Goal: Navigation & Orientation: Find specific page/section

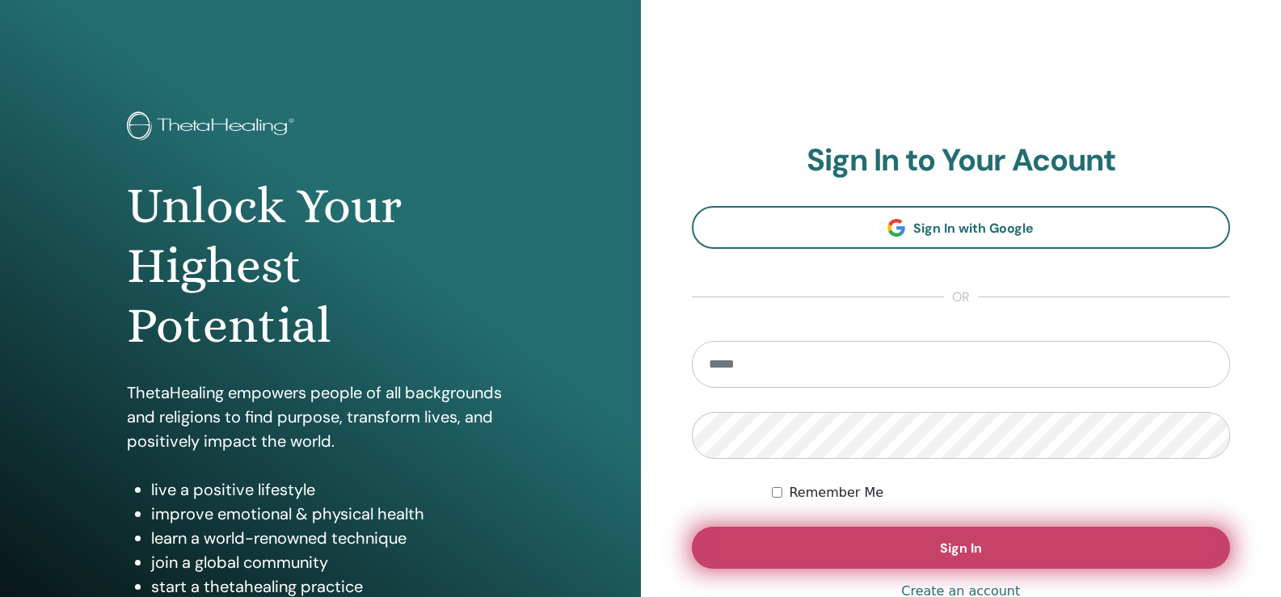
type input "**********"
click at [856, 550] on button "Sign In" at bounding box center [961, 548] width 539 height 42
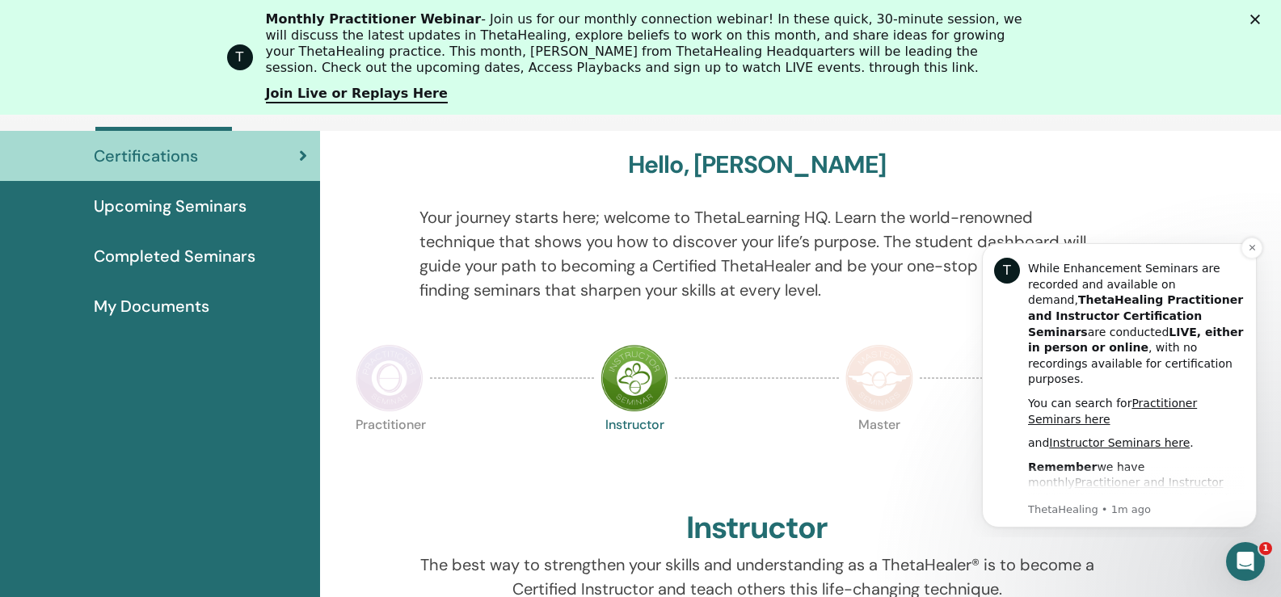
scroll to position [517, 0]
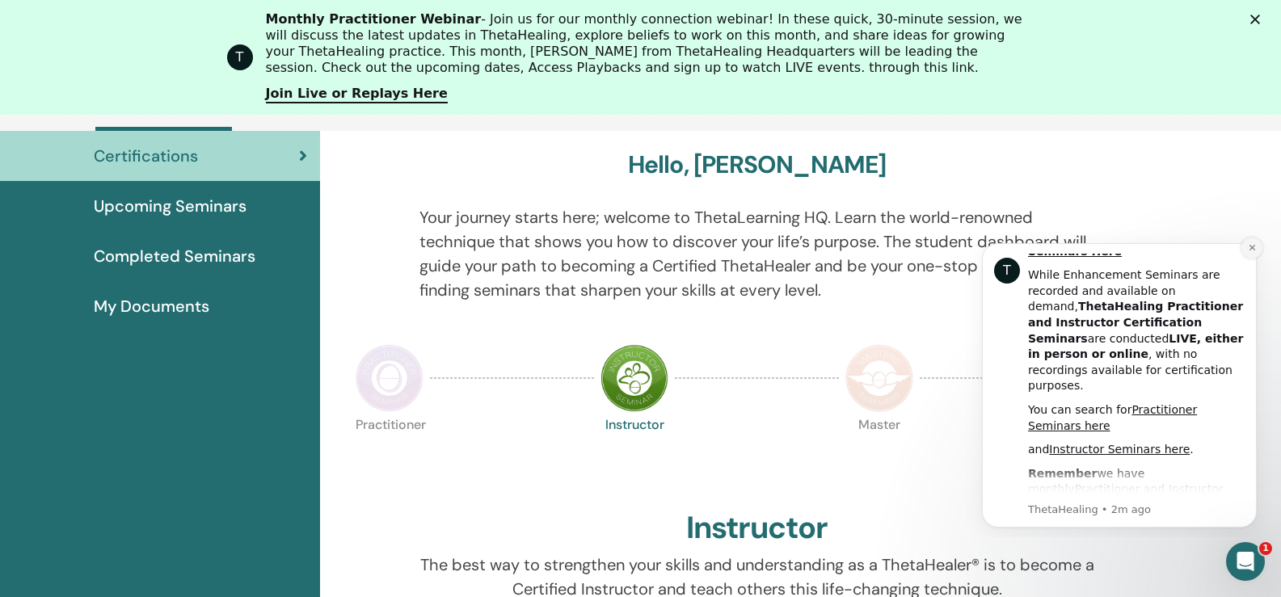
click at [1251, 247] on icon "Dismiss notification" at bounding box center [1252, 247] width 9 height 9
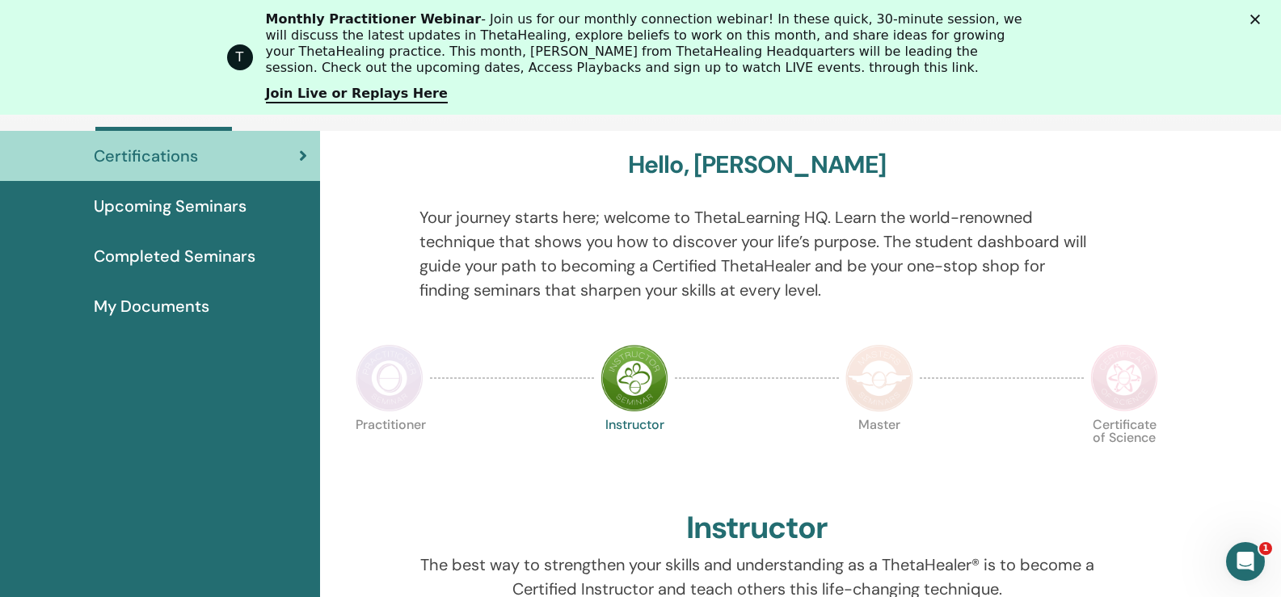
scroll to position [0, 0]
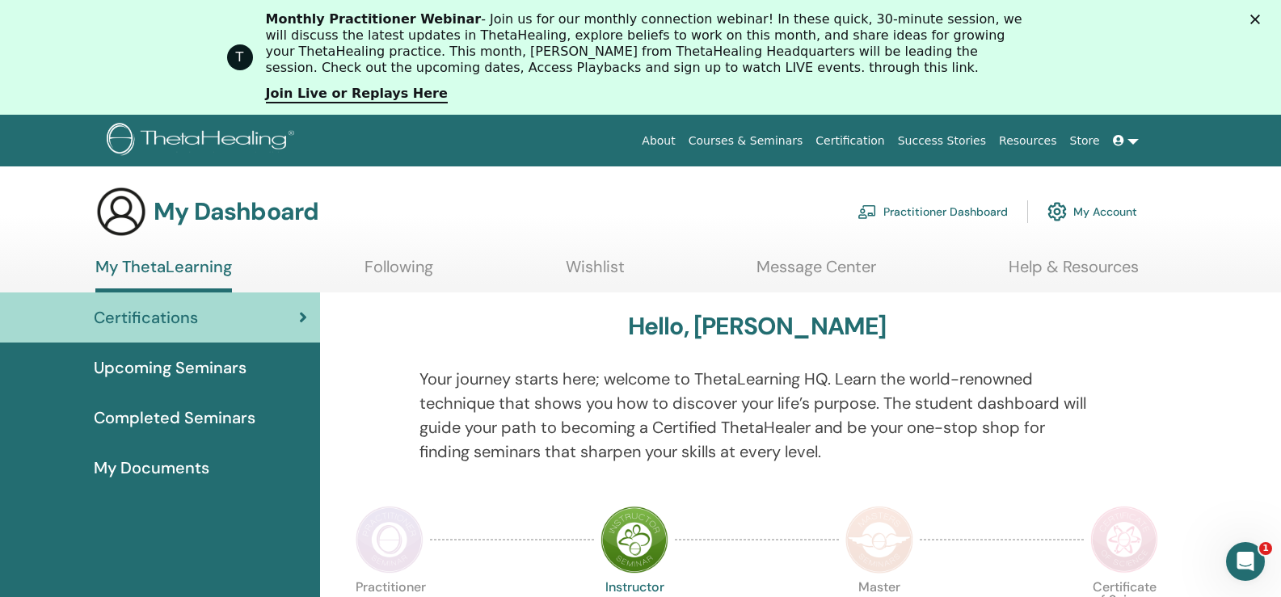
click at [1124, 212] on link "My Account" at bounding box center [1093, 212] width 90 height 36
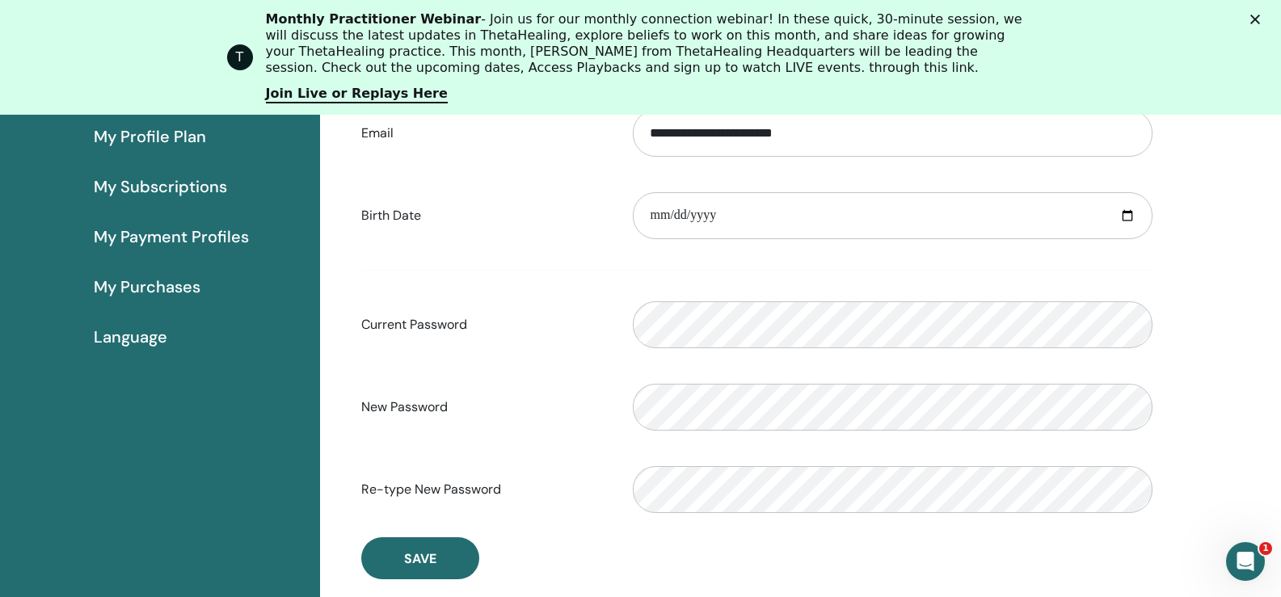
scroll to position [197, 0]
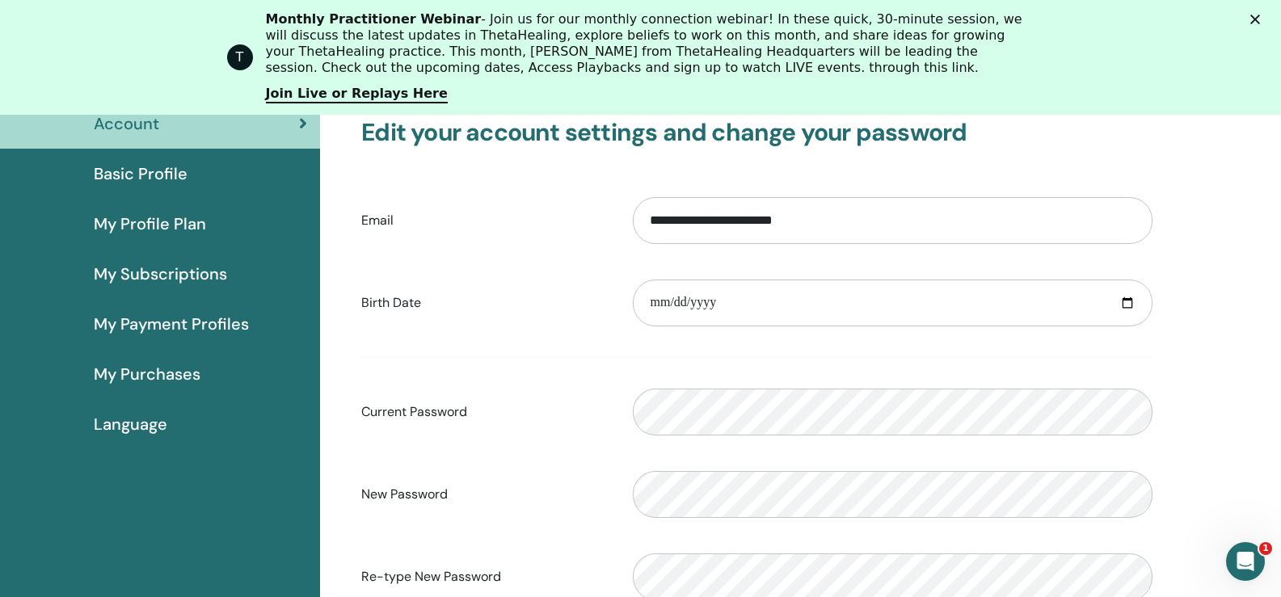
click at [1260, 19] on icon "Close" at bounding box center [1256, 20] width 10 height 10
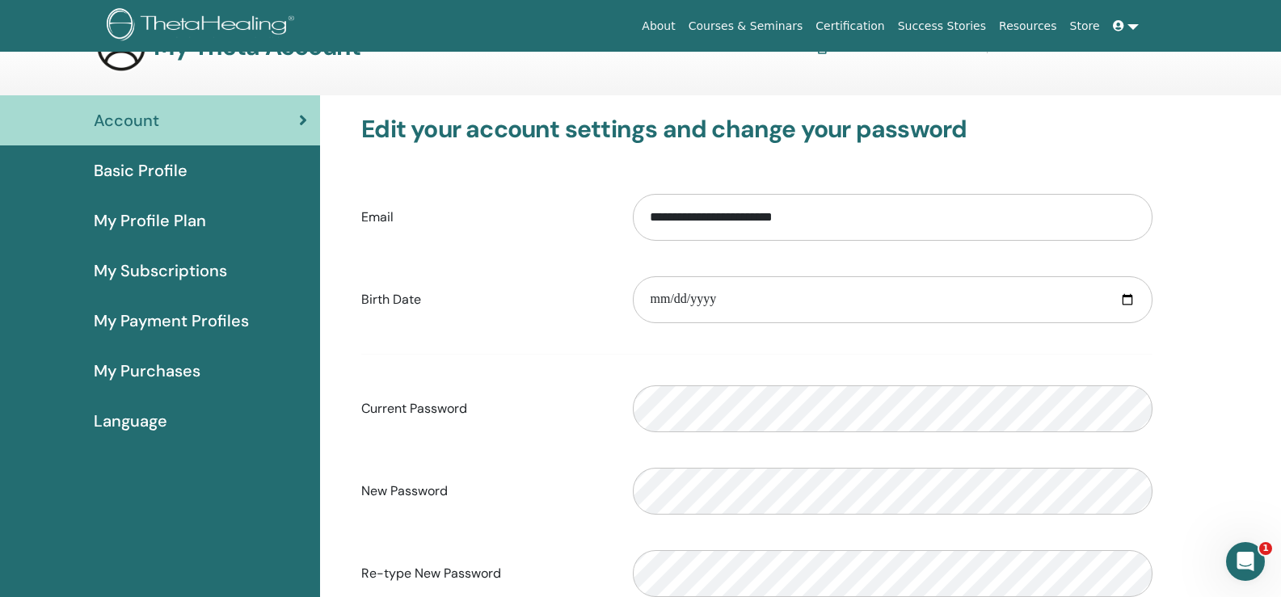
scroll to position [0, 0]
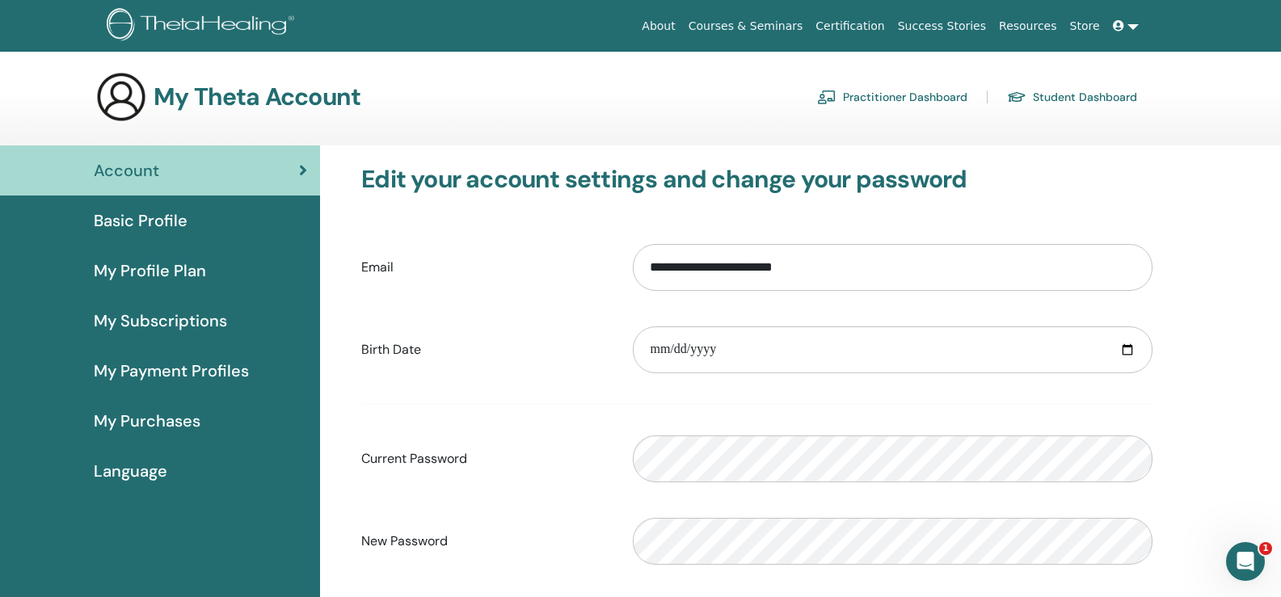
click at [171, 274] on span "My Profile Plan" at bounding box center [150, 271] width 112 height 24
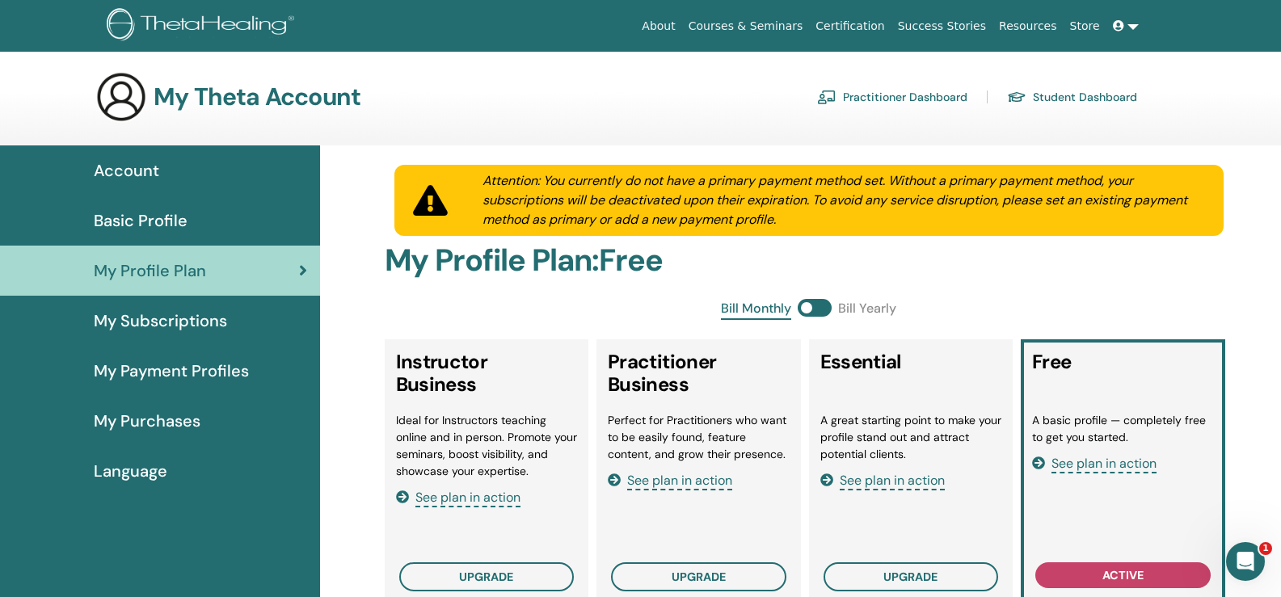
click at [1044, 96] on link "Student Dashboard" at bounding box center [1072, 97] width 130 height 26
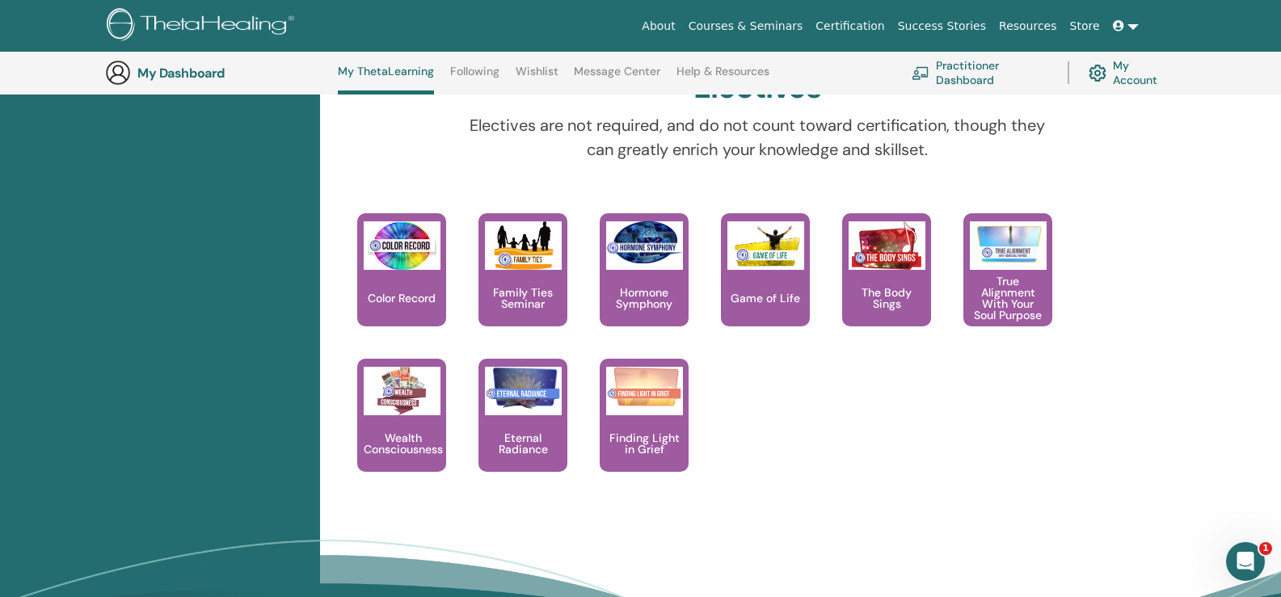
scroll to position [1498, 0]
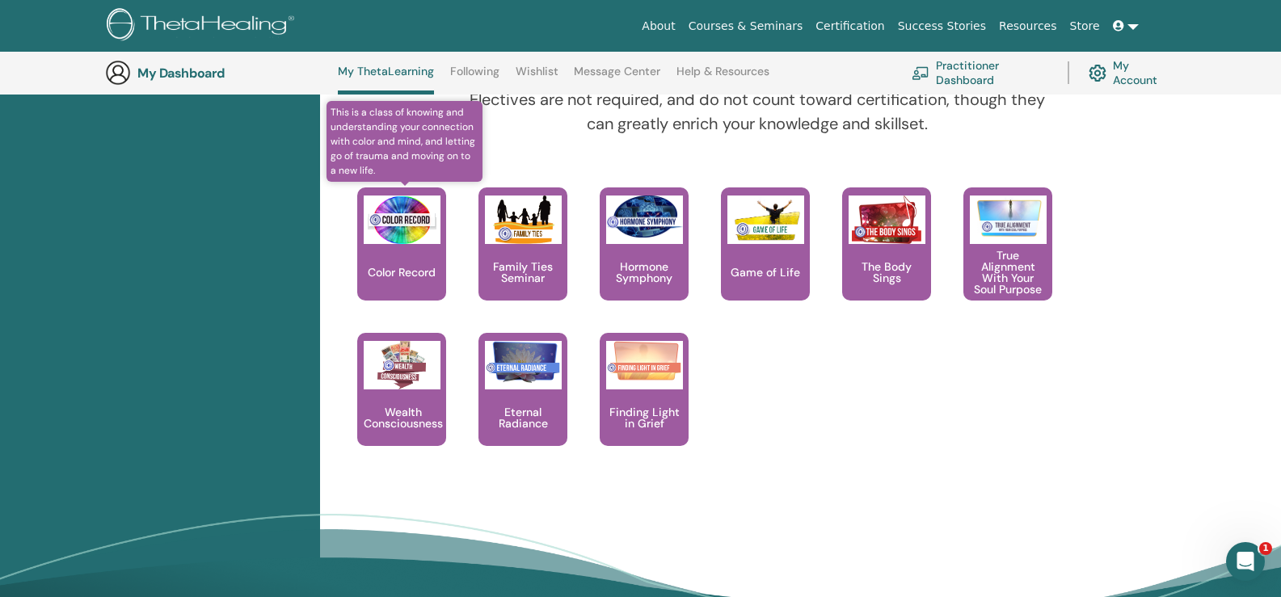
click at [412, 275] on p "Color Record" at bounding box center [401, 272] width 81 height 11
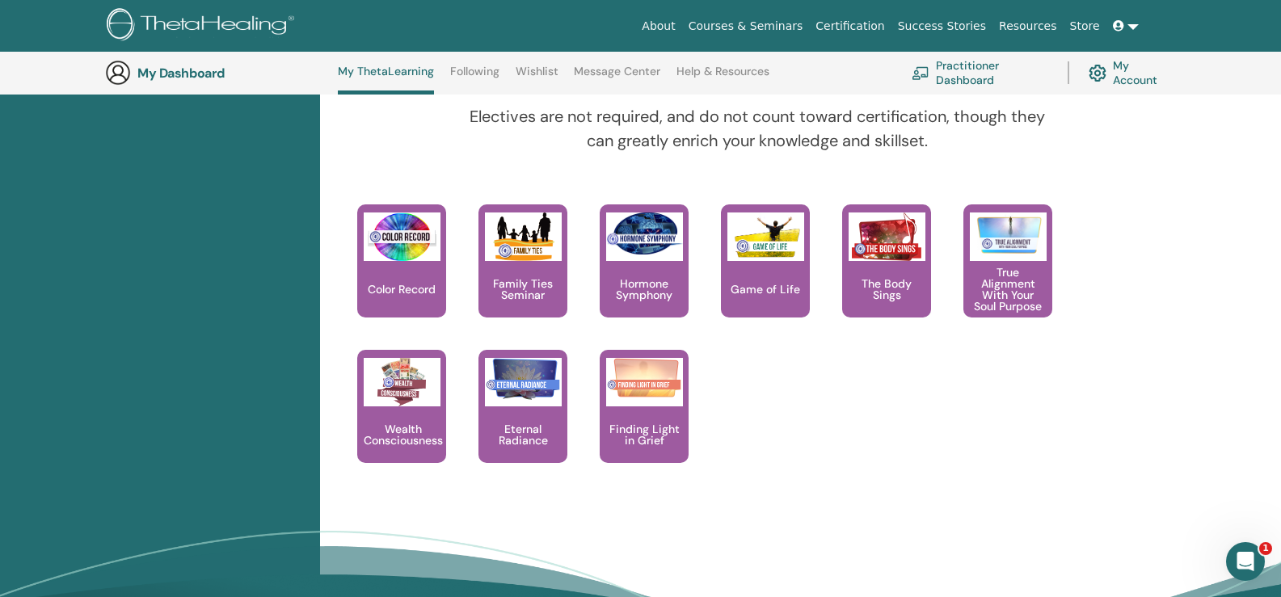
scroll to position [1464, 0]
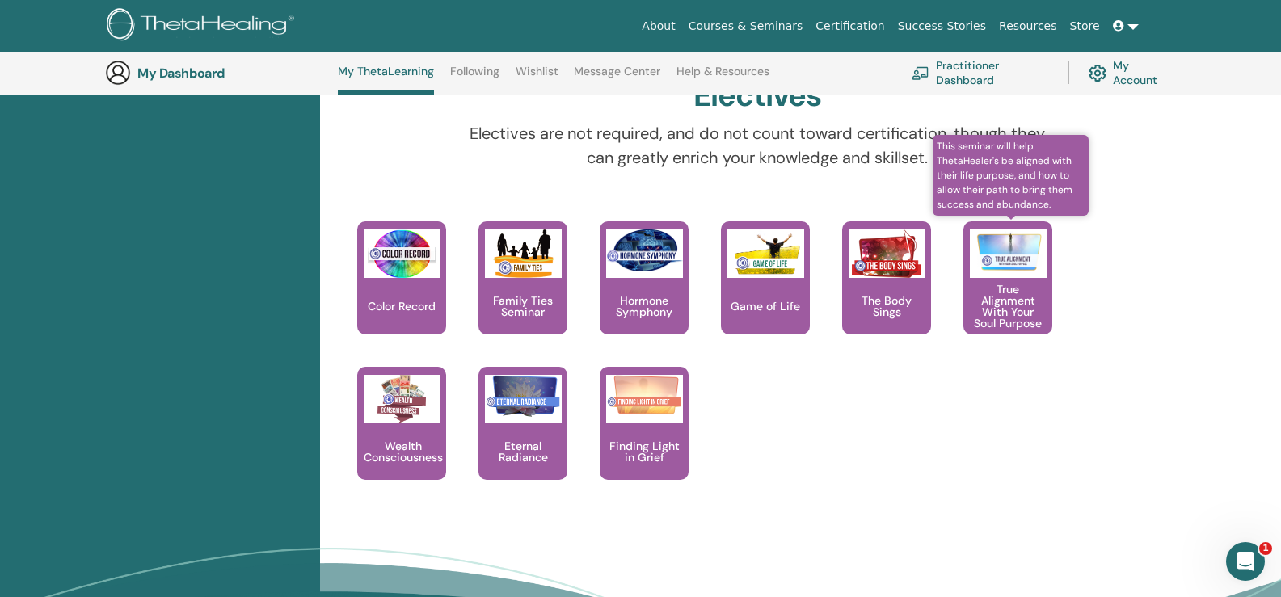
click at [992, 315] on p "True Alignment With Your Soul Purpose" at bounding box center [1008, 306] width 89 height 45
